Goal: Task Accomplishment & Management: Manage account settings

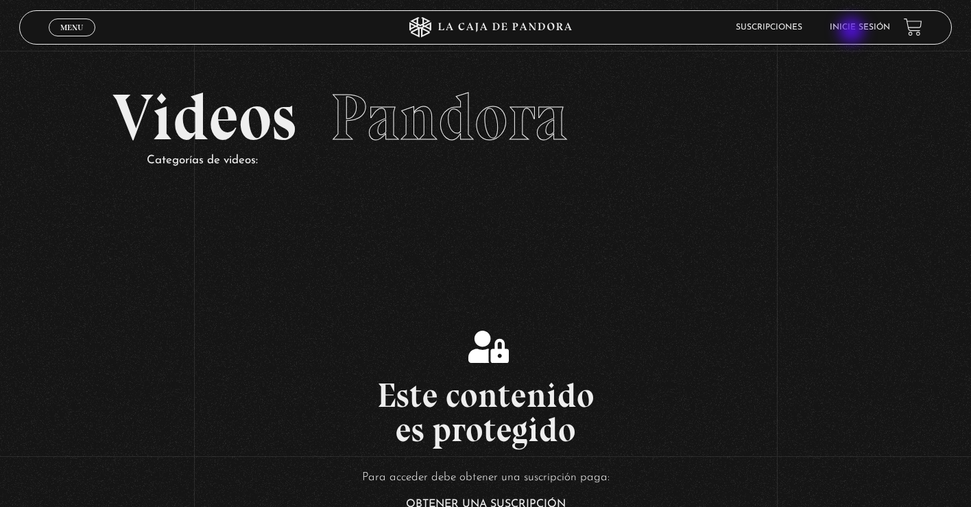
click at [853, 32] on link "Inicie sesión" at bounding box center [860, 27] width 60 height 8
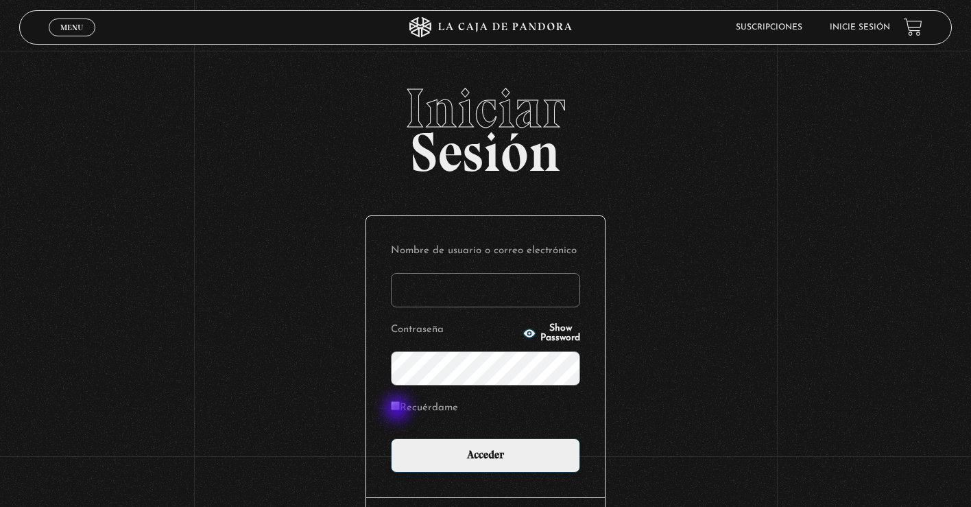
click at [398, 409] on input "Recuérdame" at bounding box center [395, 405] width 9 height 9
checkbox input "true"
click at [503, 291] on input "Nombre de usuario o correo electrónico" at bounding box center [485, 290] width 189 height 34
type input "KarlaT"
click at [485, 454] on input "Acceder" at bounding box center [485, 455] width 189 height 34
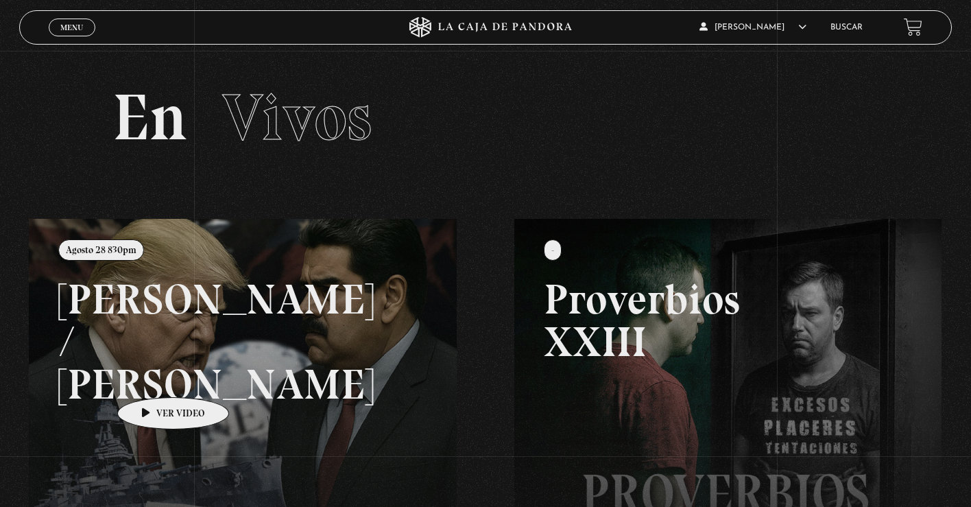
click at [152, 376] on link at bounding box center [514, 472] width 971 height 507
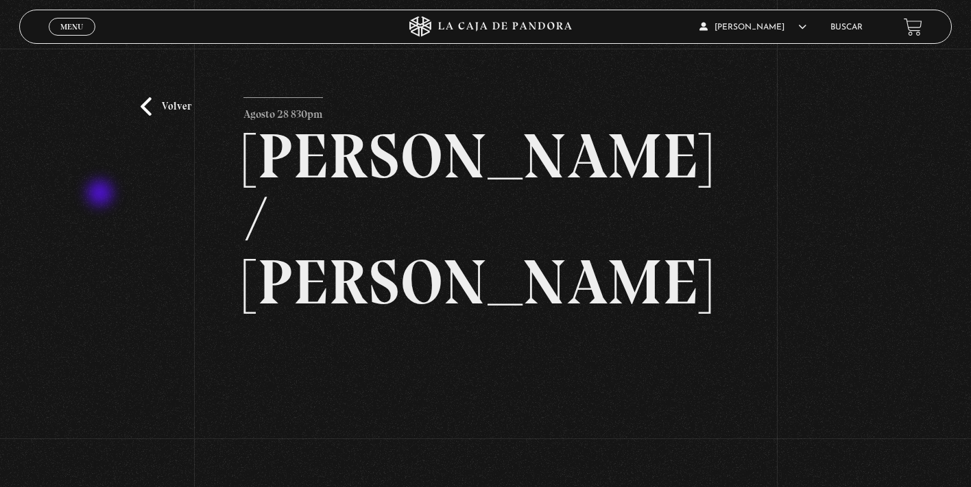
click at [101, 195] on div "Volver Agosto 28 830pm [PERSON_NAME] / [GEOGRAPHIC_DATA]" at bounding box center [485, 342] width 971 height 586
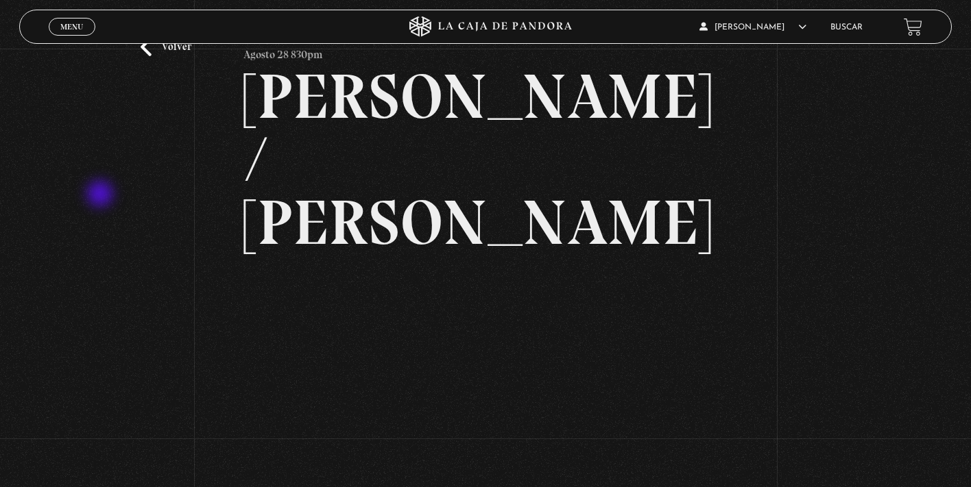
scroll to position [52, 0]
